Goal: Task Accomplishment & Management: Use online tool/utility

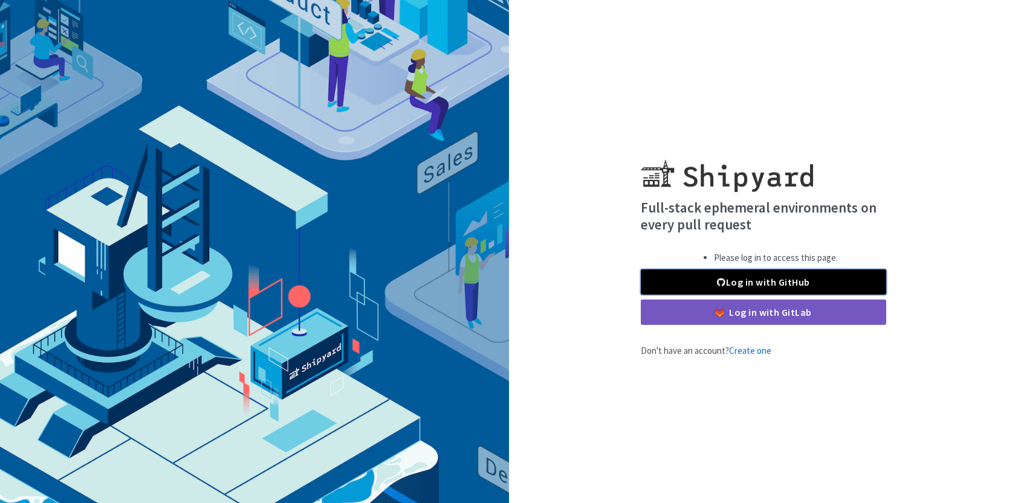
click at [784, 279] on link "Log in with GitHub" at bounding box center [763, 282] width 245 height 25
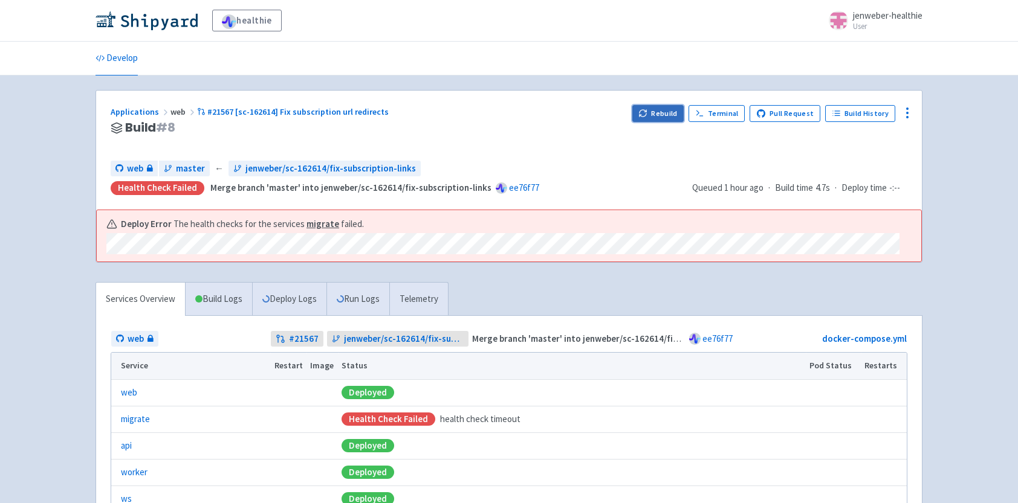
click at [654, 112] on button "Rebuild" at bounding box center [658, 113] width 52 height 17
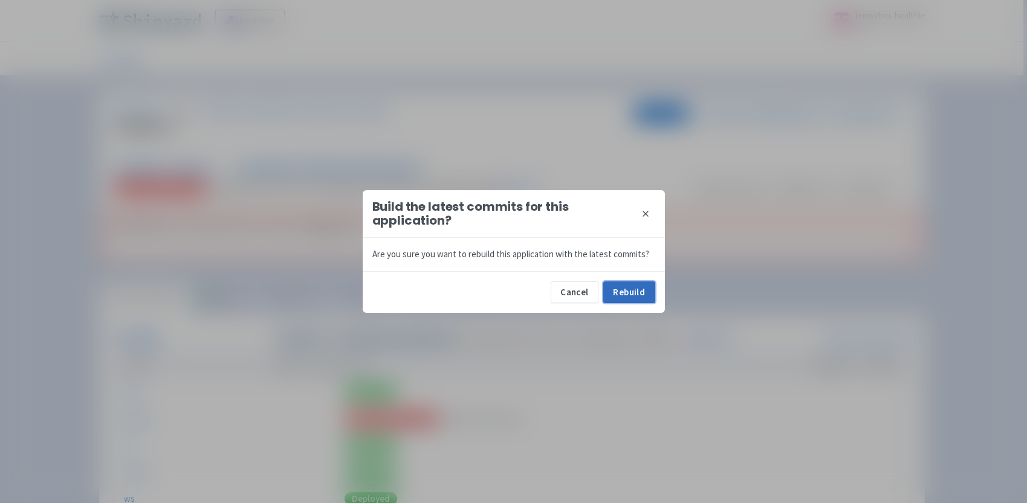
click at [643, 294] on button "Rebuild" at bounding box center [629, 293] width 52 height 22
